Goal: Book appointment/travel/reservation

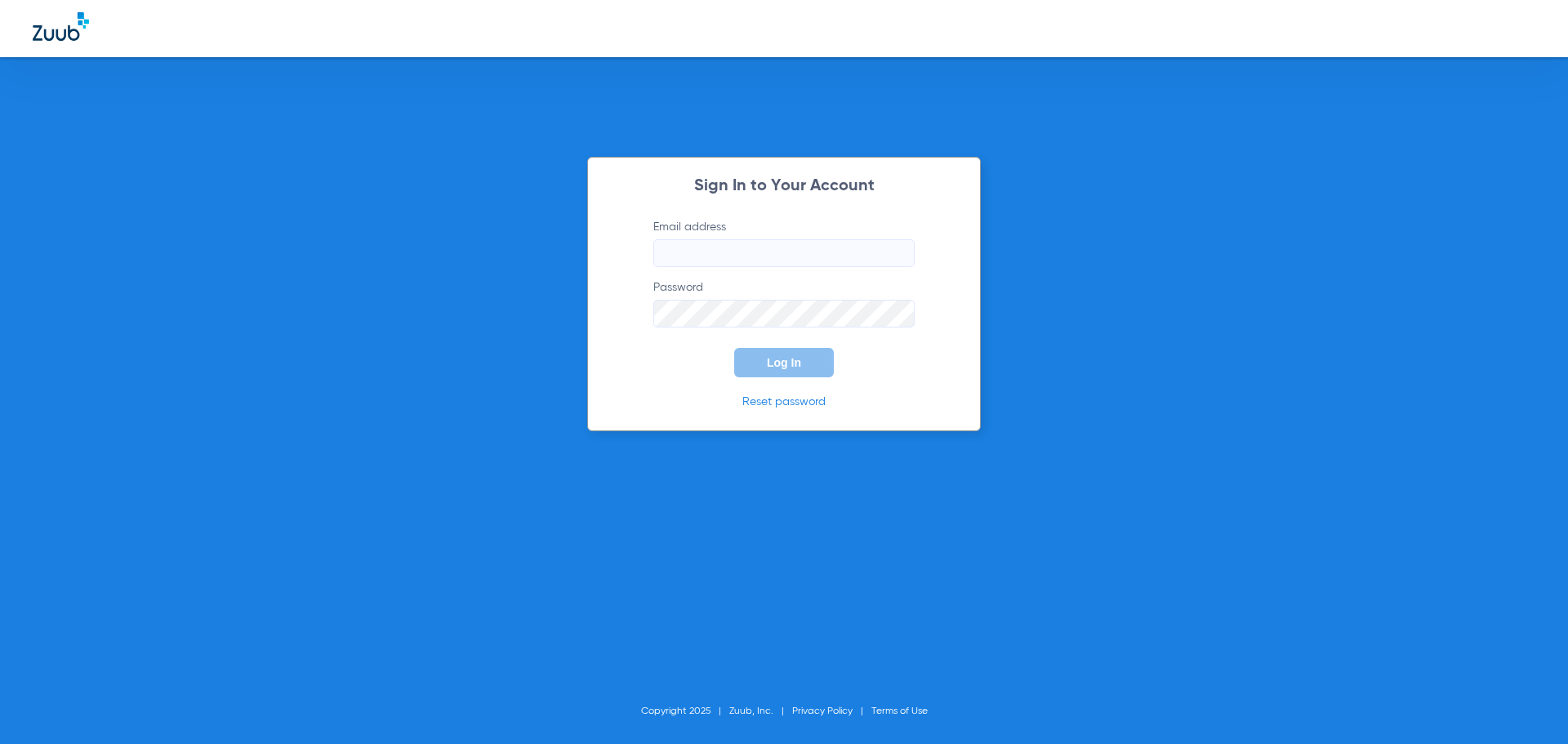
click at [773, 255] on input "Email address" at bounding box center [784, 253] width 262 height 28
type input "[EMAIL_ADDRESS][DOMAIN_NAME]"
click at [734, 348] on button "Log In" at bounding box center [784, 362] width 100 height 29
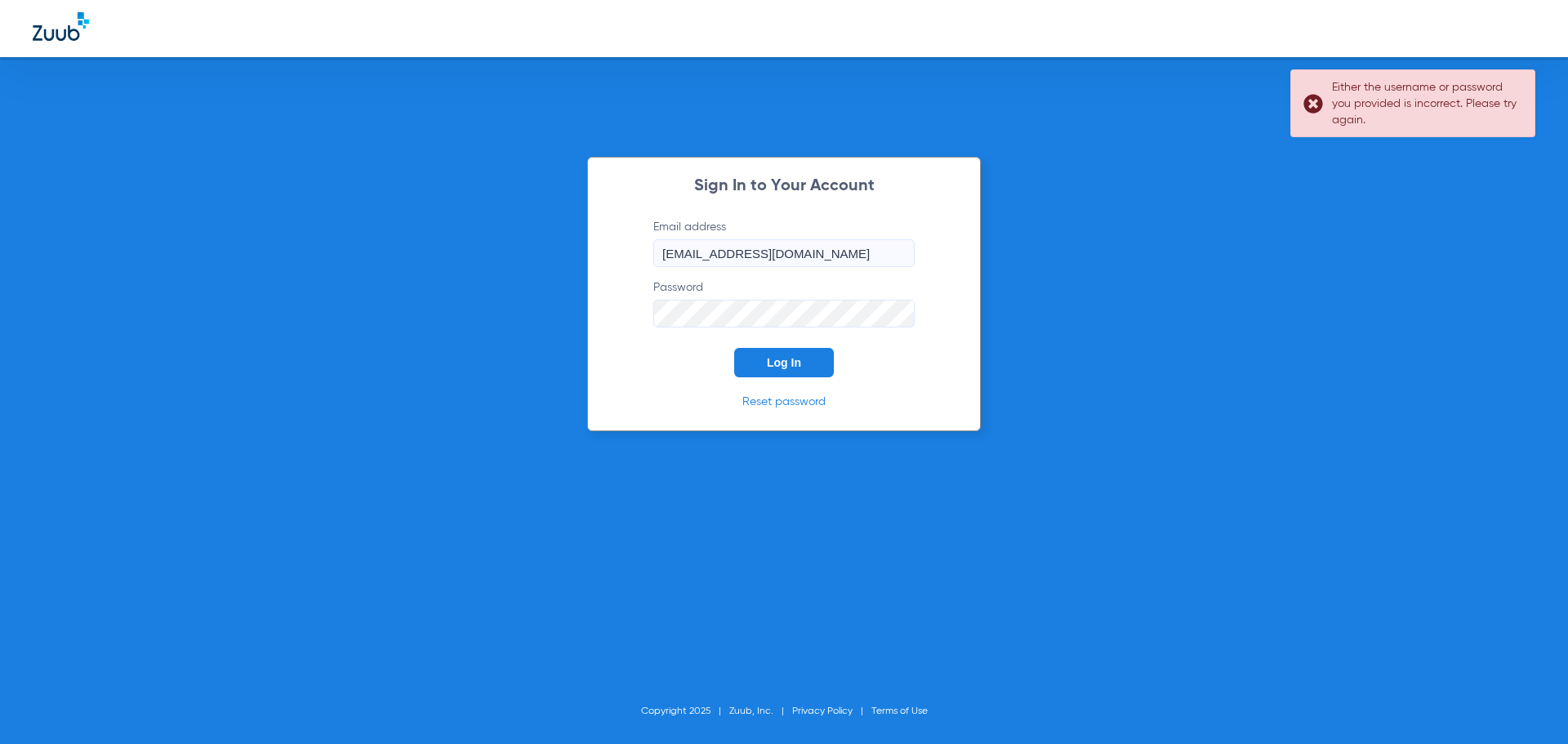
click at [734, 348] on button "Log In" at bounding box center [784, 362] width 100 height 29
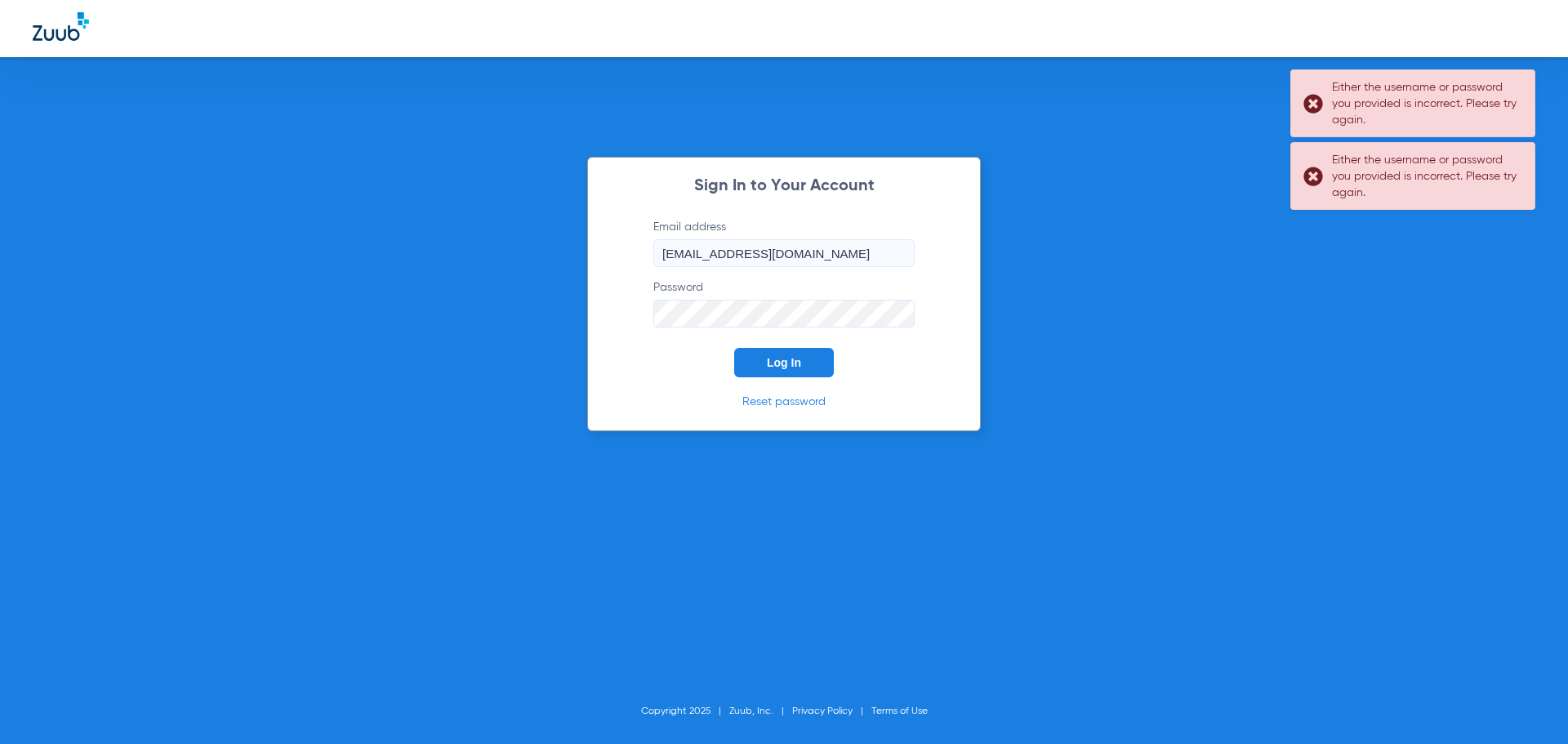
click at [540, 319] on div "Sign In to Your Account Email address [EMAIL_ADDRESS][DOMAIN_NAME] Password Log…" at bounding box center [784, 372] width 1568 height 744
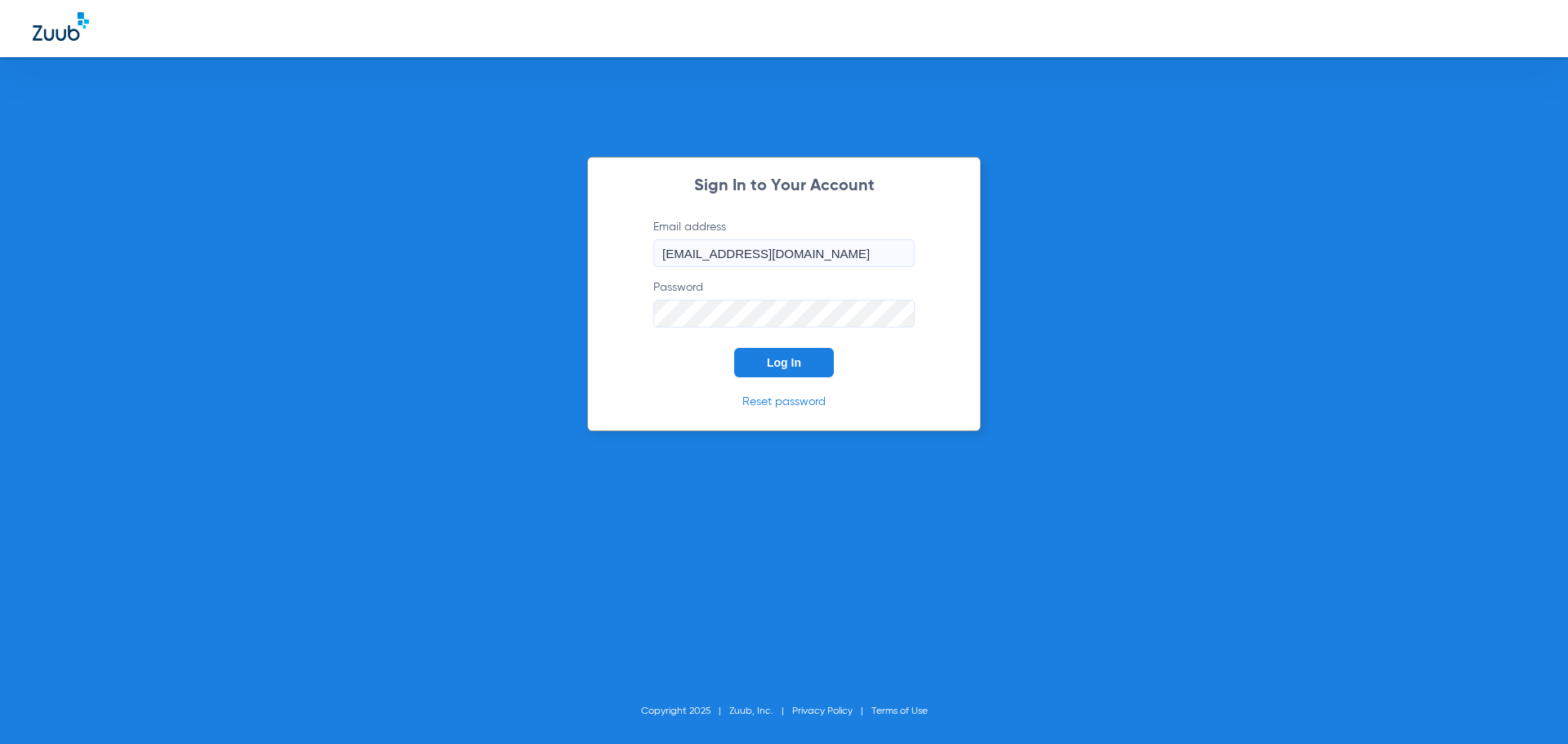
click at [734, 348] on button "Log In" at bounding box center [784, 362] width 100 height 29
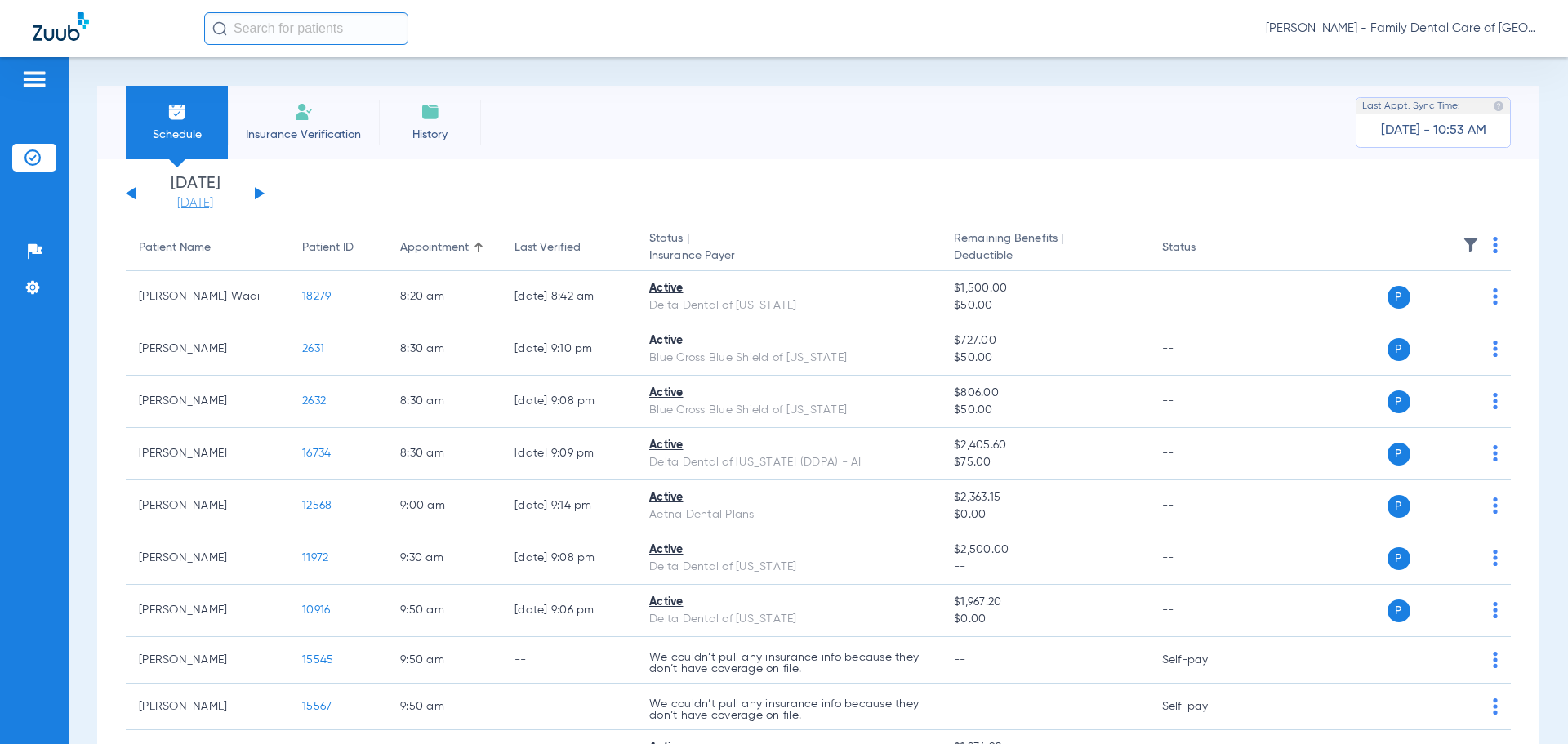
click at [186, 206] on link "[DATE]" at bounding box center [195, 204] width 98 height 16
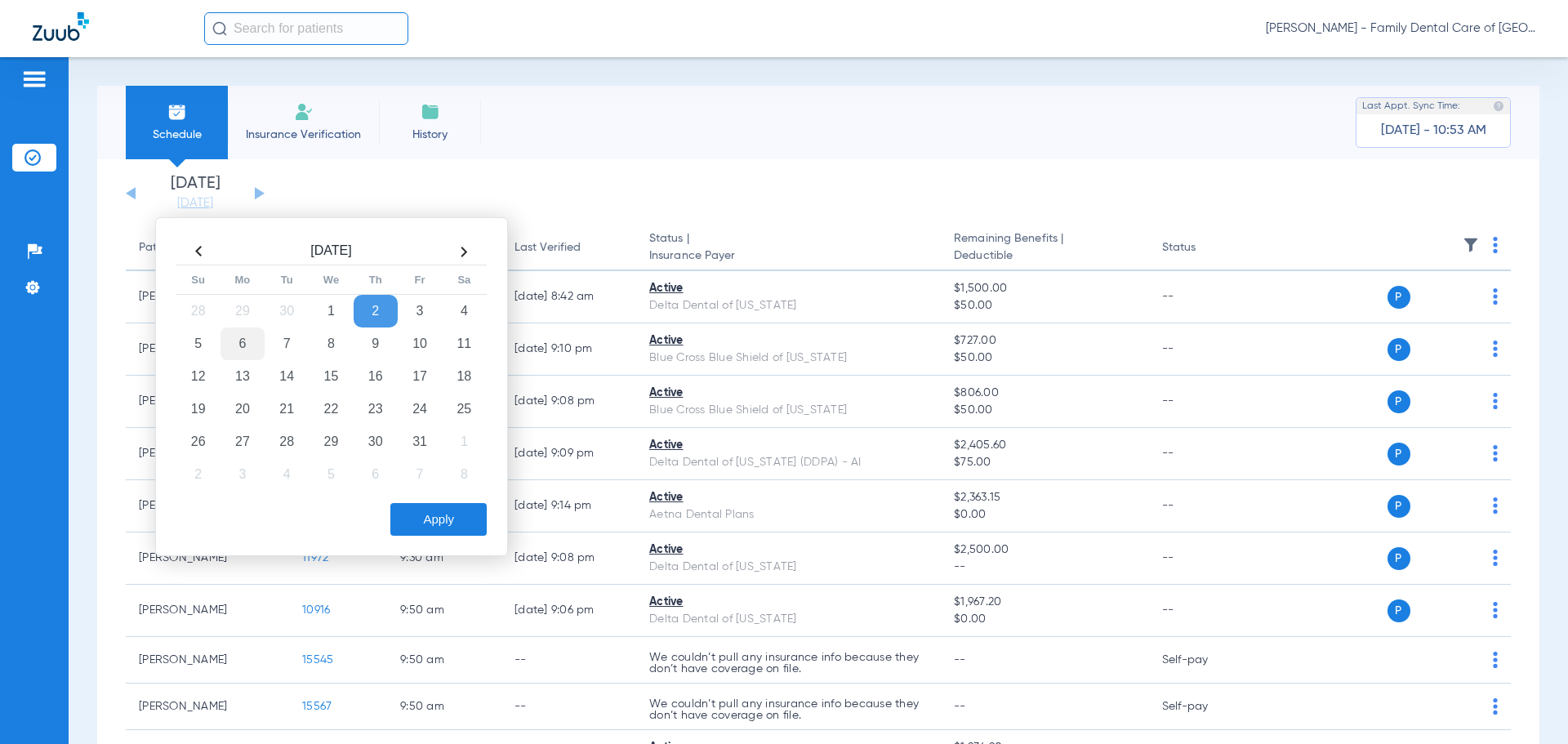
click at [236, 349] on td "6" at bounding box center [243, 344] width 44 height 33
click at [429, 514] on button "Apply" at bounding box center [438, 520] width 96 height 33
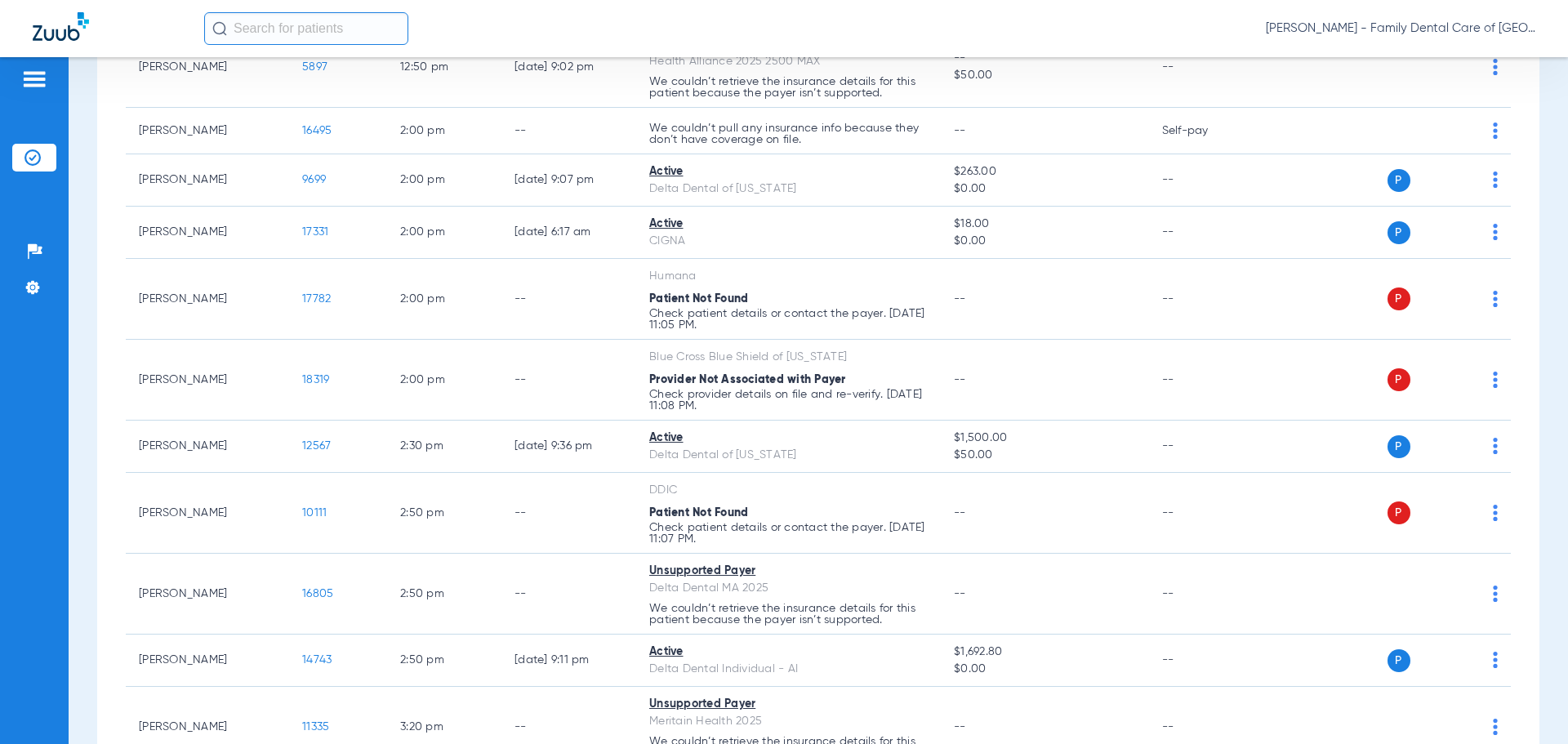
scroll to position [1584, 0]
